Goal: Check status: Check status

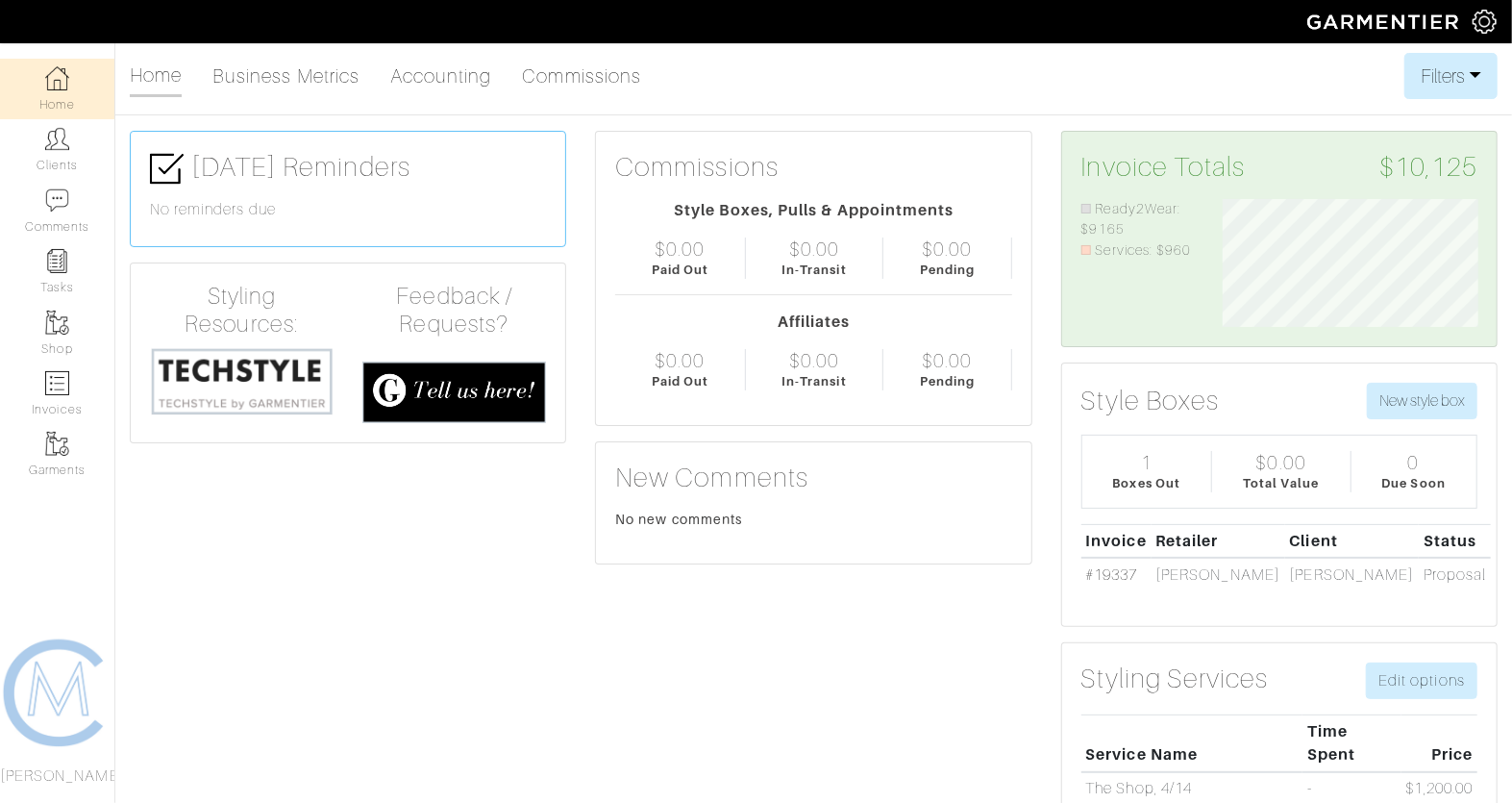
scroll to position [128, 284]
click at [60, 396] on link "Invoices" at bounding box center [57, 393] width 114 height 61
select select
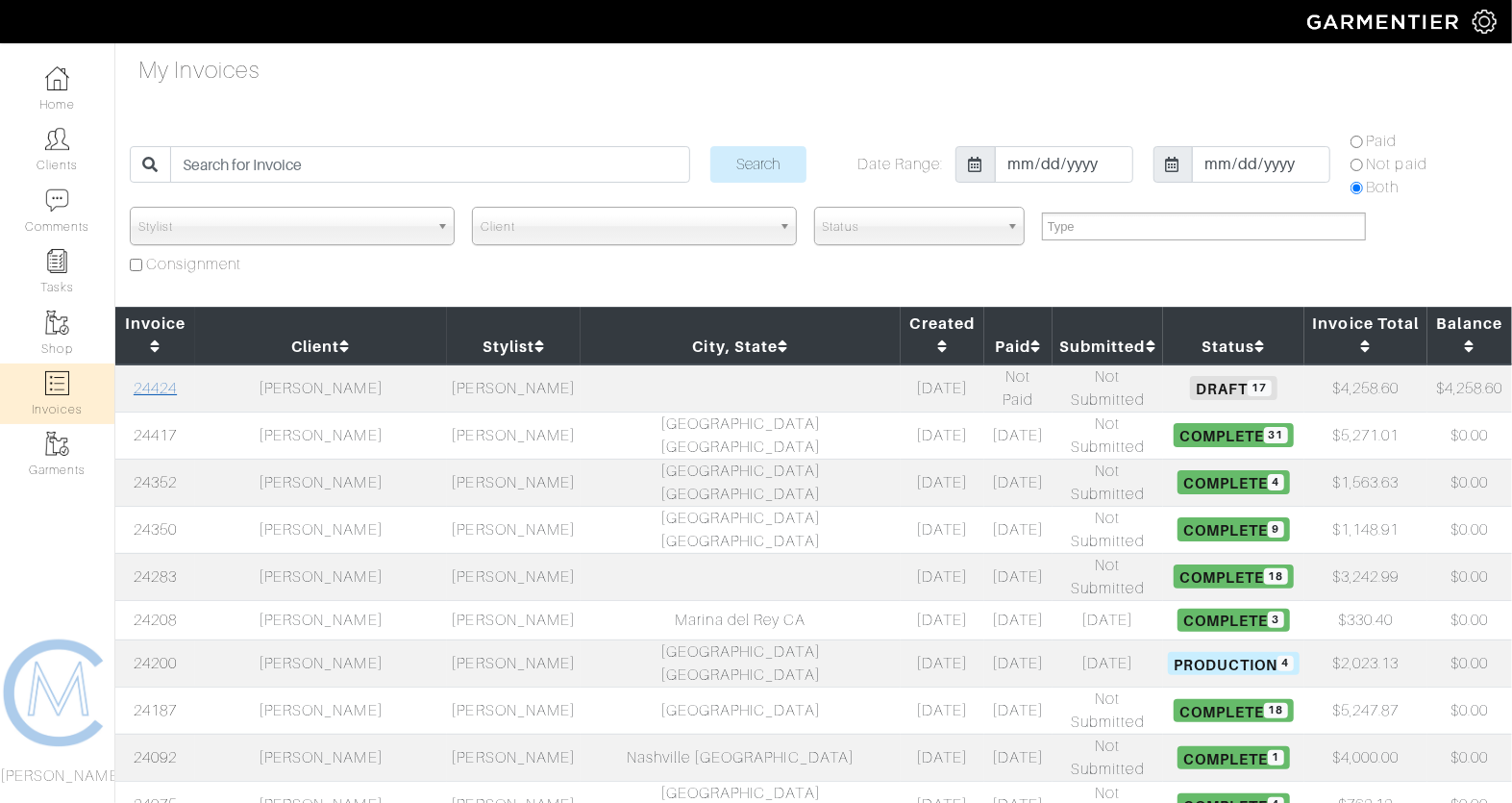
click at [143, 364] on td "24424" at bounding box center [155, 388] width 79 height 48
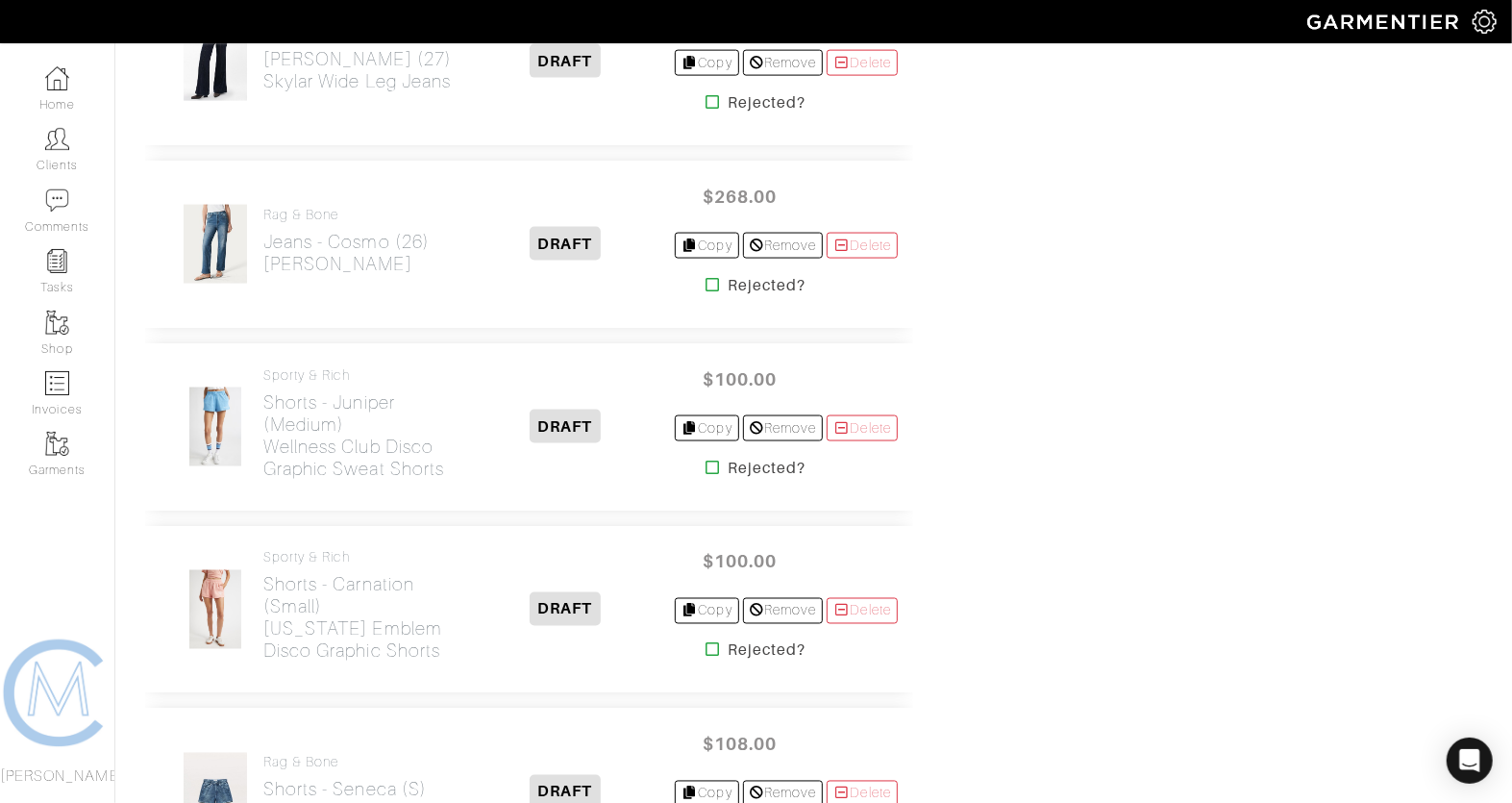
scroll to position [1723, 0]
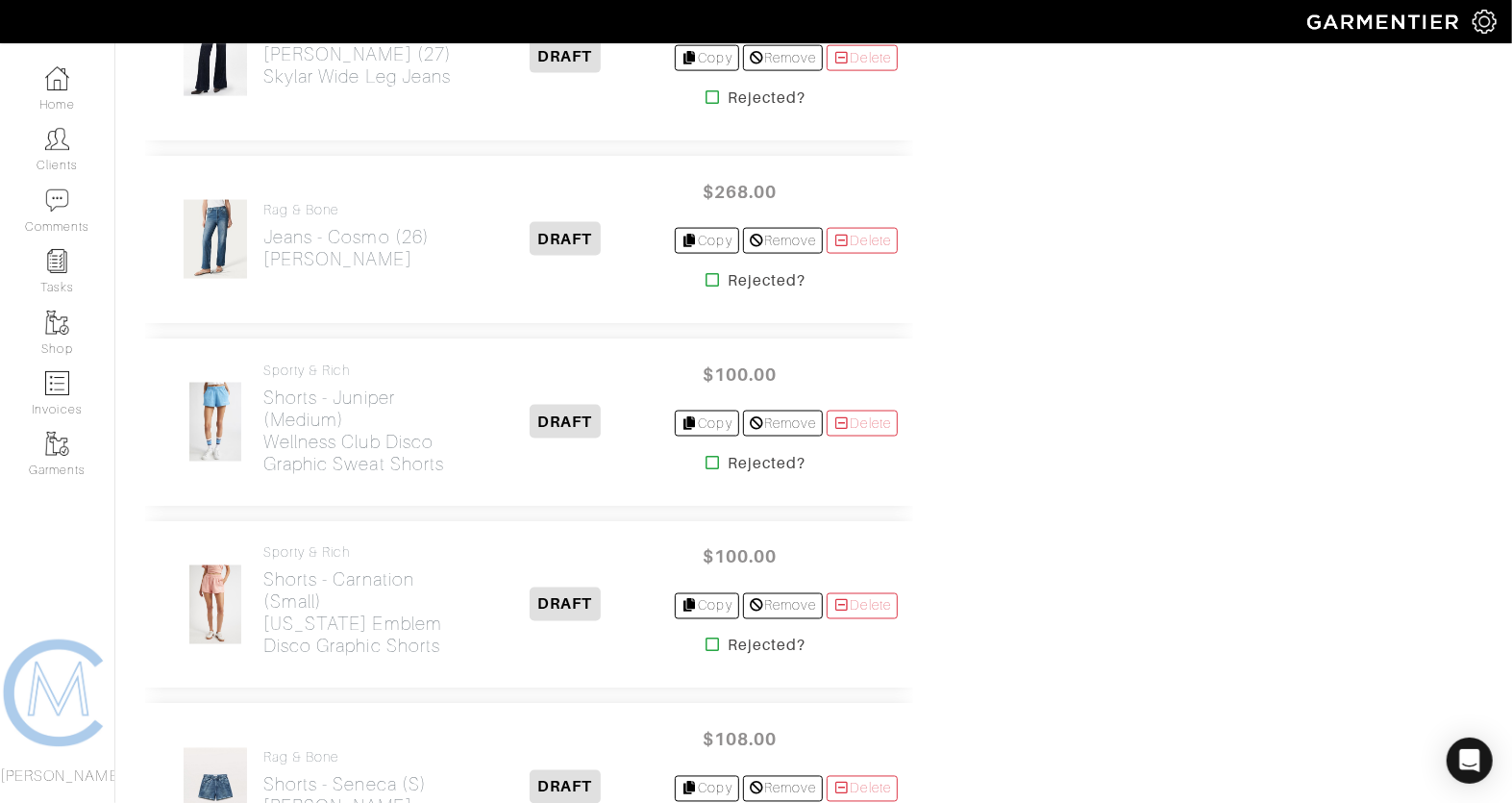
click at [705, 280] on icon at bounding box center [712, 280] width 15 height 15
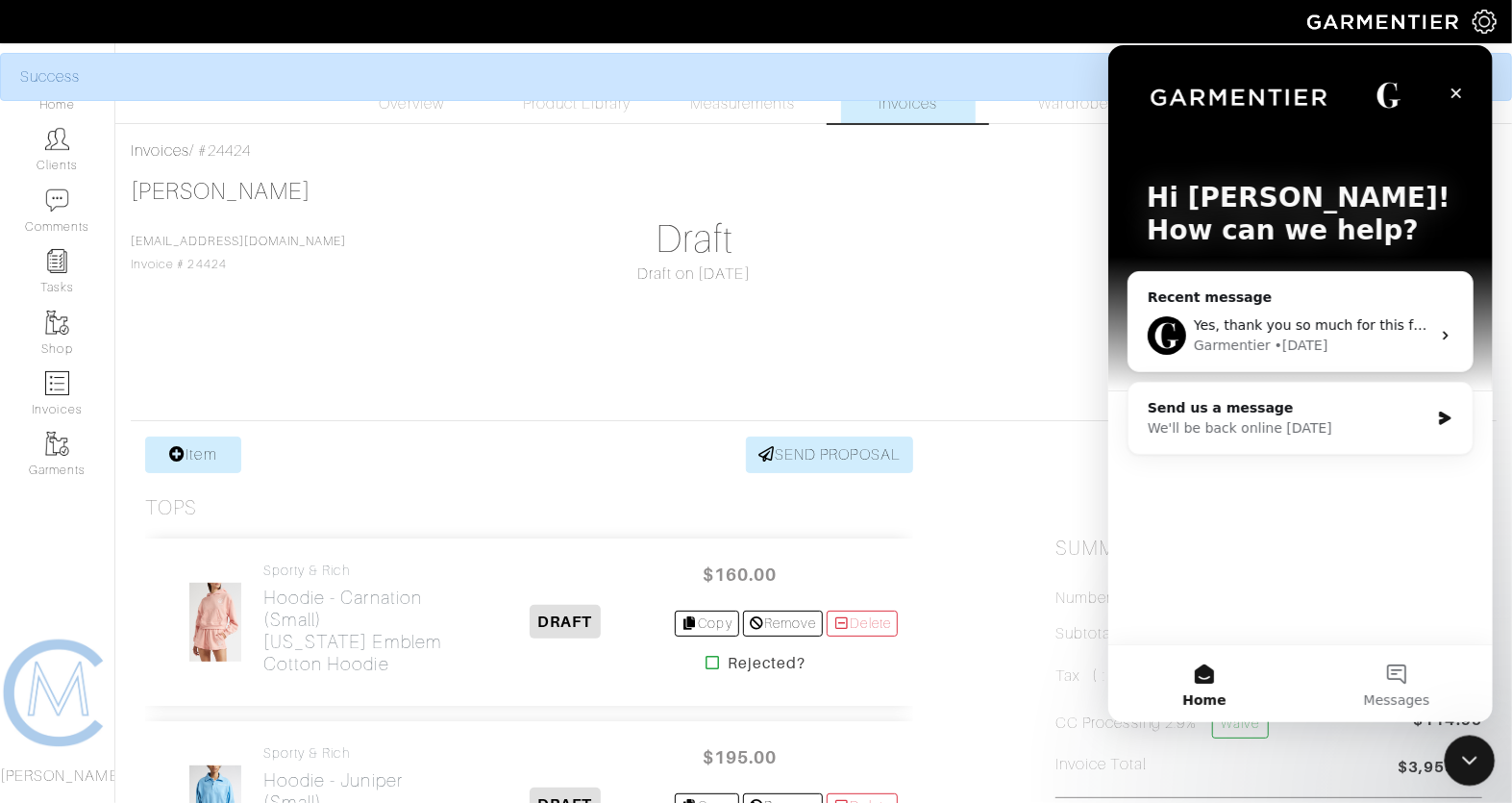
click at [1462, 764] on icon "Close Intercom Messenger" at bounding box center [1467, 757] width 23 height 23
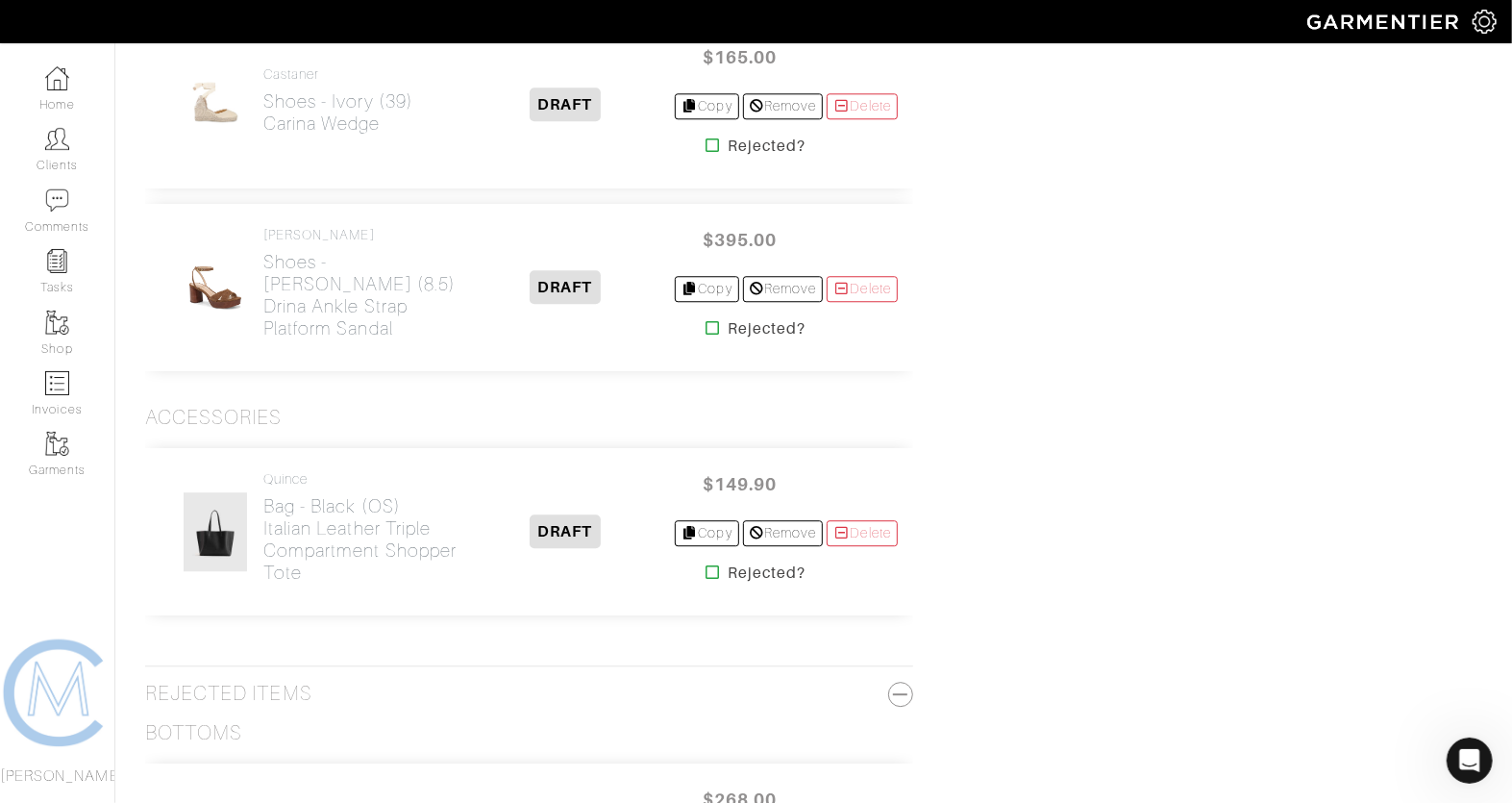
scroll to position [3611, 0]
